Goal: Task Accomplishment & Management: Use online tool/utility

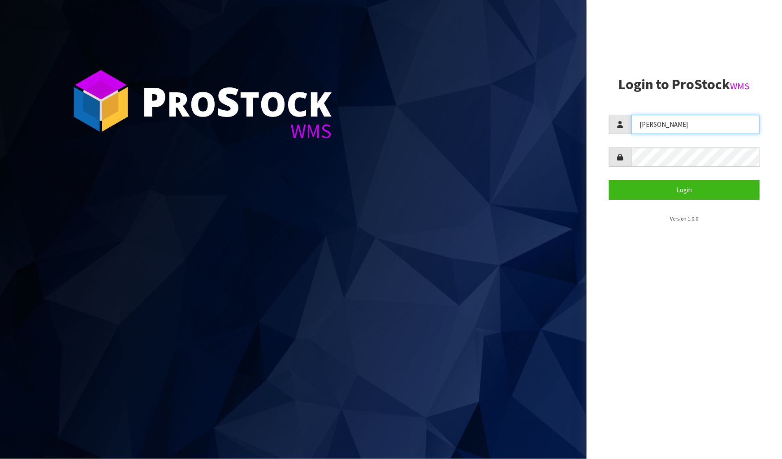
drag, startPoint x: 669, startPoint y: 121, endPoint x: 518, endPoint y: 112, distance: 151.3
click at [518, 112] on div "P ro S tock WMS Login to ProStock WMS James Login Version 1.0.0" at bounding box center [391, 229] width 782 height 459
type input "Meena"
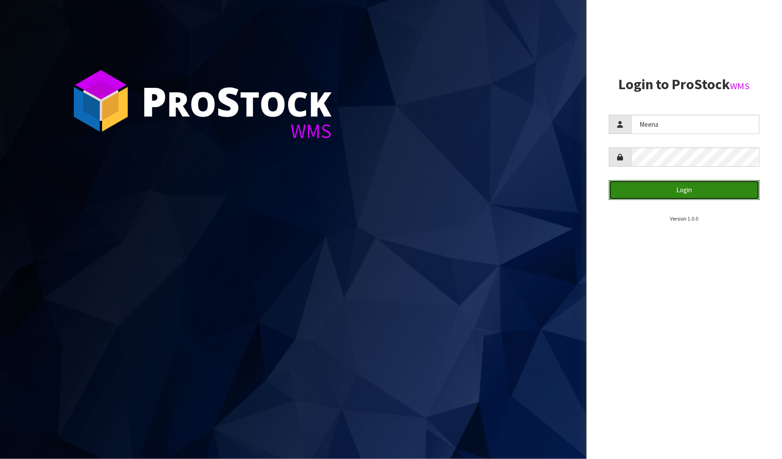
click at [677, 189] on button "Login" at bounding box center [684, 189] width 151 height 19
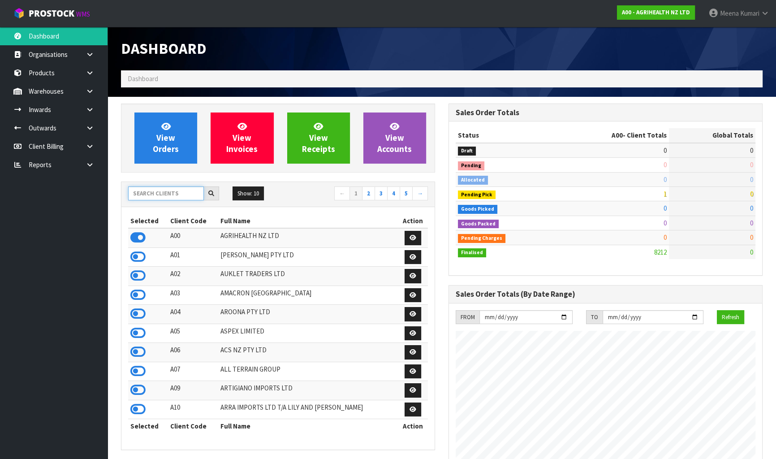
click at [157, 195] on input "text" at bounding box center [166, 193] width 76 height 14
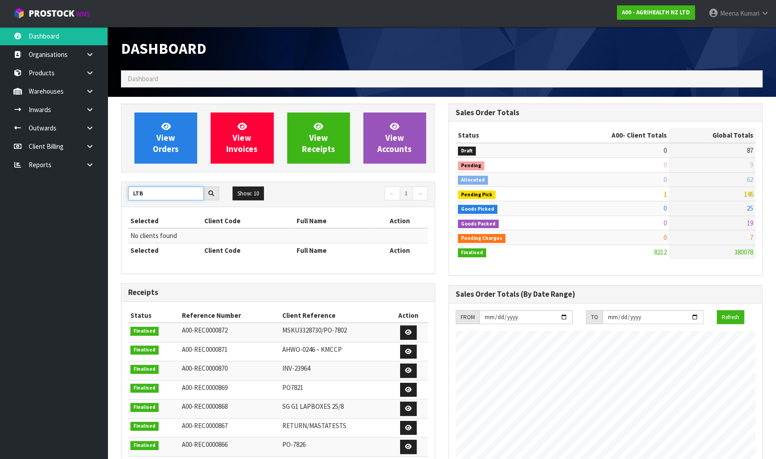
drag, startPoint x: 159, startPoint y: 186, endPoint x: 28, endPoint y: 207, distance: 132.1
click at [28, 207] on body "Toggle navigation ProStock WMS A00 - AGRIHEALTH NZ LTD Meena Kumari Logout Dash…" at bounding box center [388, 229] width 776 height 459
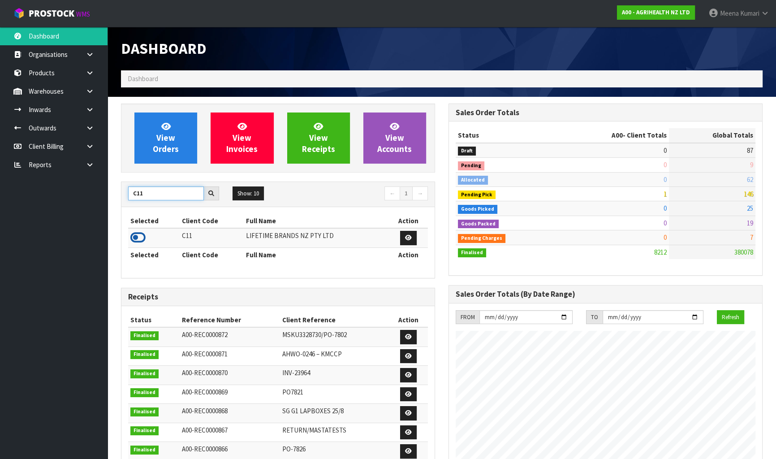
type input "C11"
click at [138, 238] on icon at bounding box center [137, 237] width 15 height 13
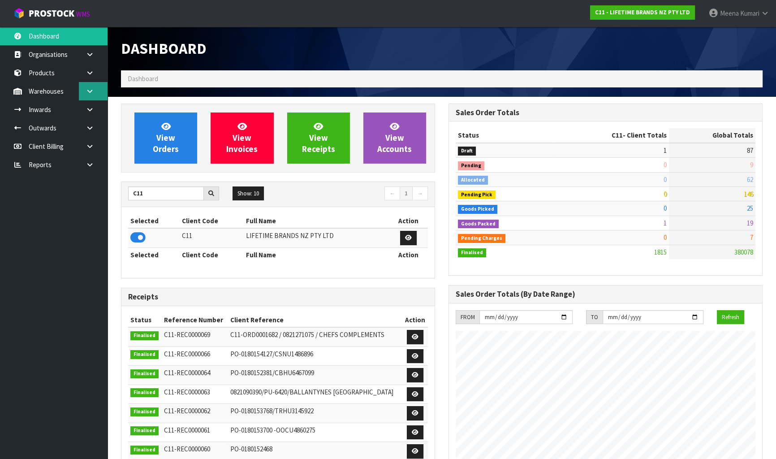
click at [85, 92] on link at bounding box center [93, 91] width 29 height 18
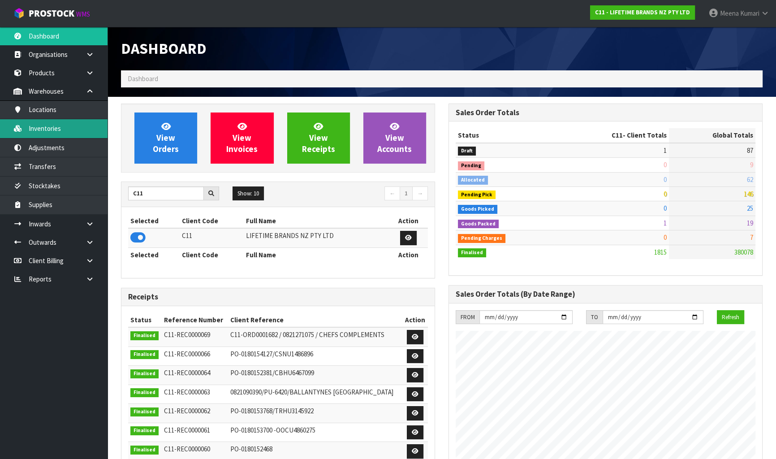
click at [90, 125] on link "Inventories" at bounding box center [54, 128] width 108 height 18
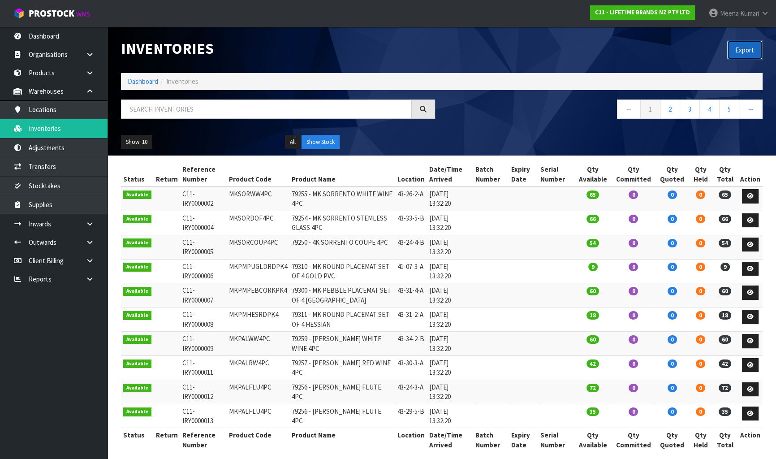
click at [746, 50] on button "Export" at bounding box center [745, 49] width 36 height 19
